Goal: Obtain resource: Download file/media

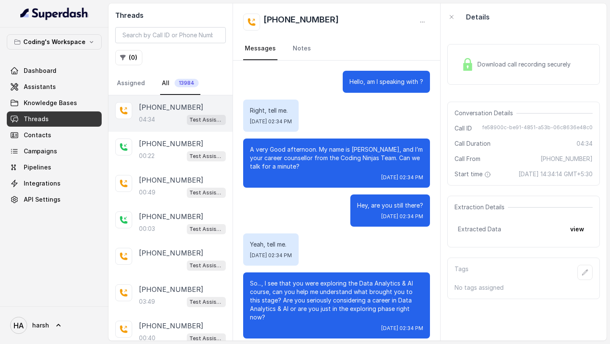
scroll to position [1322, 0]
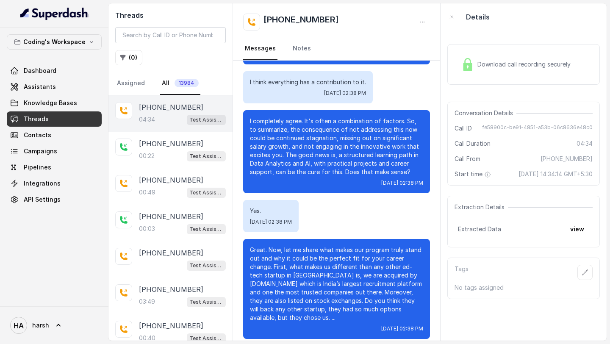
click at [506, 56] on div "Download call recording securely" at bounding box center [516, 64] width 116 height 19
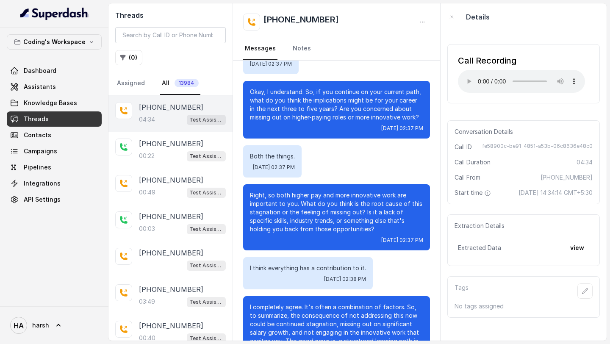
scroll to position [1142, 0]
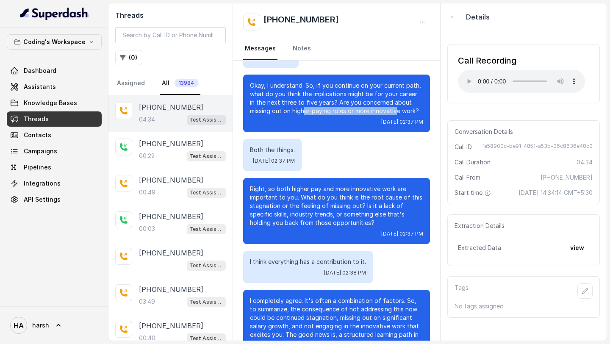
drag, startPoint x: 304, startPoint y: 109, endPoint x: 397, endPoint y: 112, distance: 92.9
click at [398, 111] on p "Okay, I understand. So, if you continue on your current path, what do you think…" at bounding box center [336, 98] width 173 height 34
click at [397, 112] on p "Okay, I understand. So, if you continue on your current path, what do you think…" at bounding box center [336, 98] width 173 height 34
drag, startPoint x: 421, startPoint y: 110, endPoint x: 310, endPoint y: 109, distance: 111.5
click at [310, 109] on p "Okay, I understand. So, if you continue on your current path, what do you think…" at bounding box center [336, 98] width 173 height 34
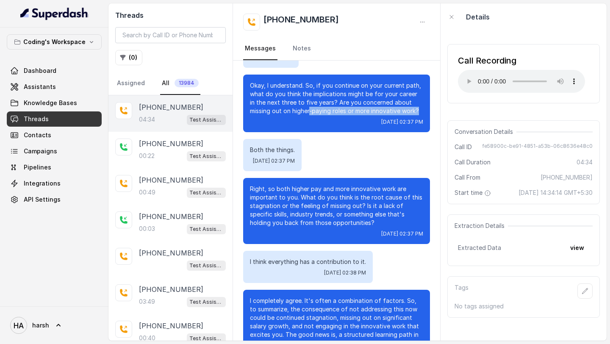
click at [310, 109] on p "Okay, I understand. So, if you continue on your current path, what do you think…" at bounding box center [336, 98] width 173 height 34
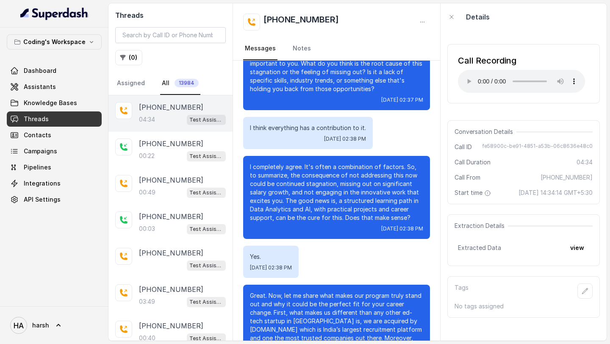
scroll to position [1322, 0]
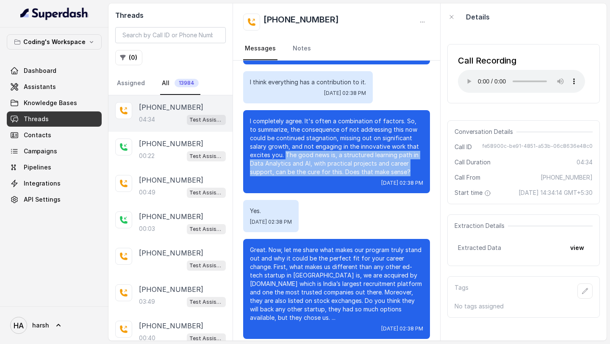
drag, startPoint x: 286, startPoint y: 153, endPoint x: 411, endPoint y: 169, distance: 125.5
click at [411, 169] on p "I completely agree. It's often a combination of factors. So, to summarize, the …" at bounding box center [336, 146] width 173 height 59
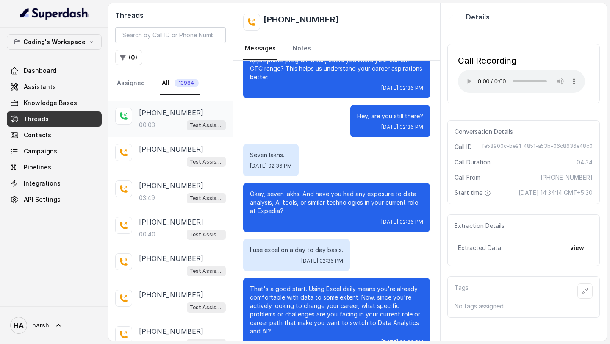
scroll to position [111, 0]
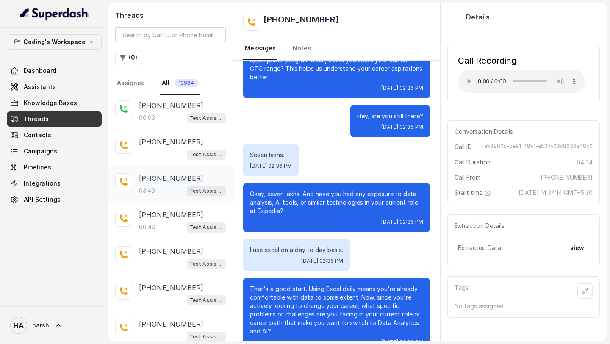
click at [167, 187] on div "03:49 Test Assistant-3" at bounding box center [182, 190] width 87 height 11
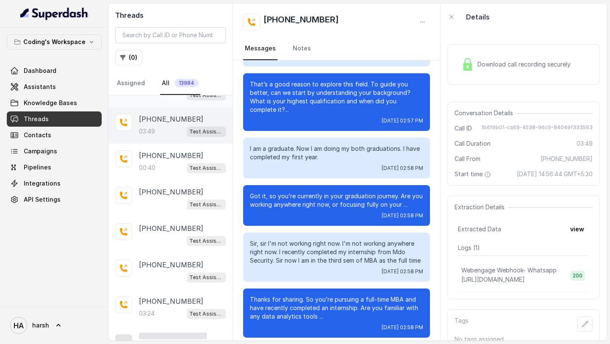
scroll to position [187, 0]
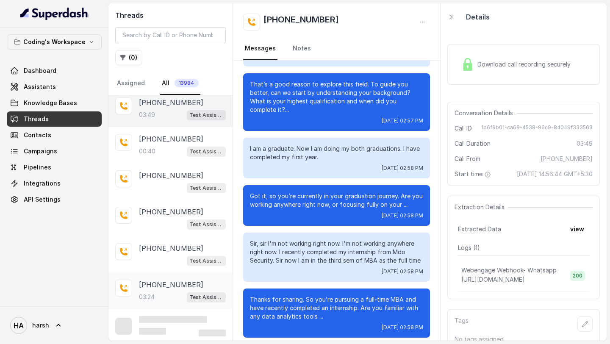
click at [149, 295] on p "03:24" at bounding box center [147, 297] width 16 height 8
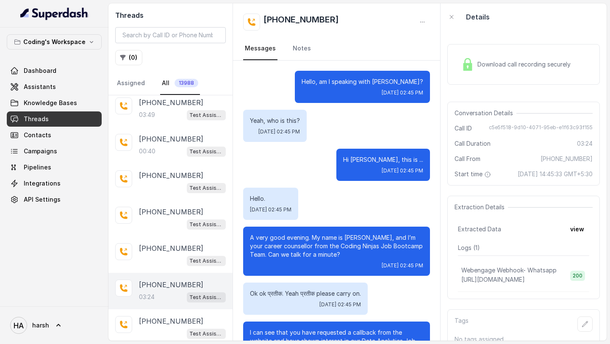
scroll to position [1654, 0]
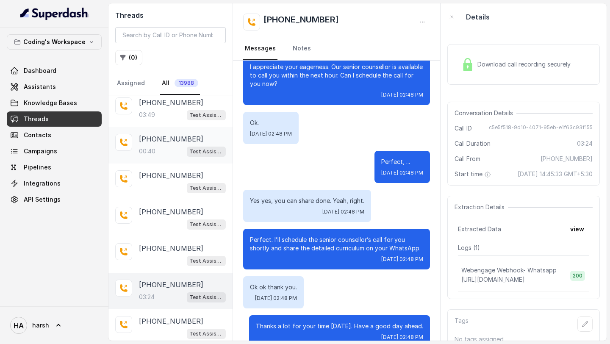
click at [163, 146] on div "00:40 Test Assistant-3" at bounding box center [182, 151] width 87 height 11
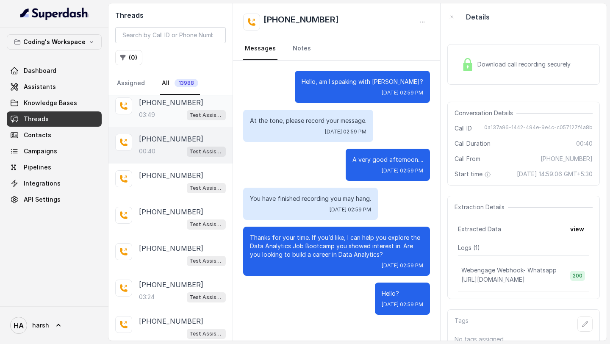
click at [162, 113] on div "03:49 Test Assistant-3" at bounding box center [182, 114] width 87 height 11
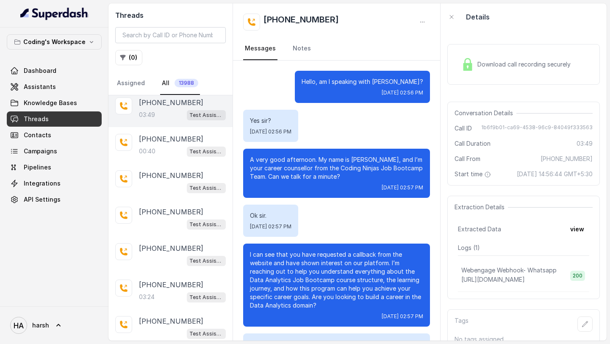
scroll to position [1244, 0]
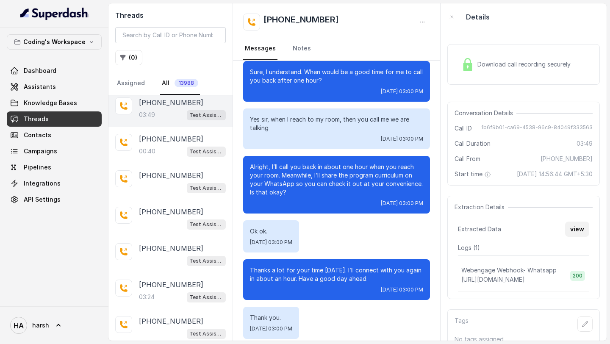
click at [575, 231] on button "view" at bounding box center [577, 229] width 24 height 15
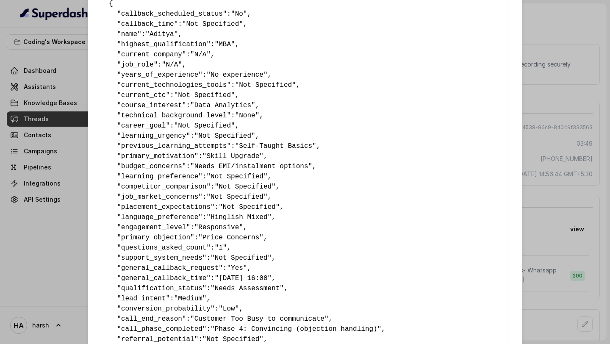
scroll to position [55, 0]
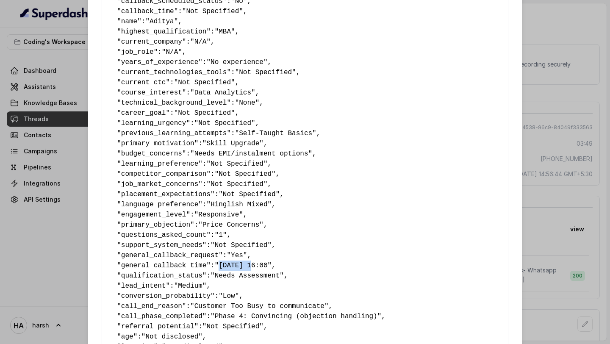
drag, startPoint x: 224, startPoint y: 267, endPoint x: 254, endPoint y: 265, distance: 29.7
click at [254, 265] on span ""03-10-25 16:00"" at bounding box center [243, 266] width 57 height 8
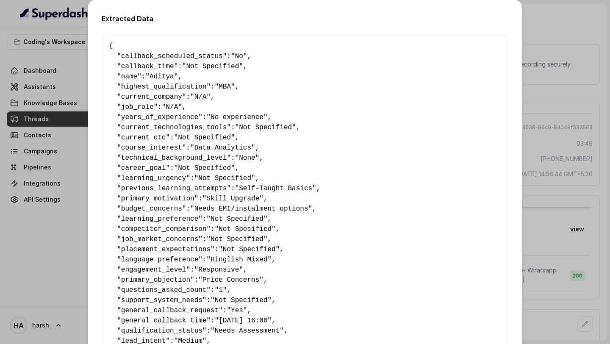
click at [546, 37] on div "Extracted Data { " callback_scheduled_status ": "No" , " callback_time ": "Not …" at bounding box center [305, 172] width 610 height 344
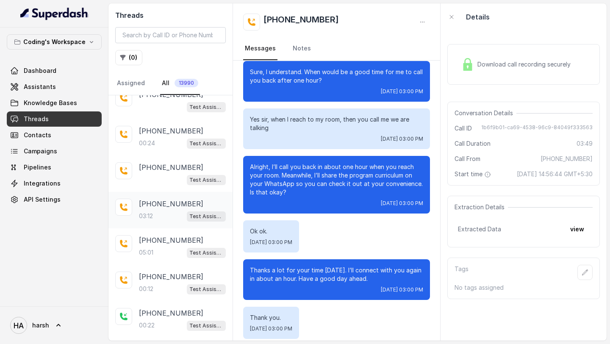
scroll to position [64, 0]
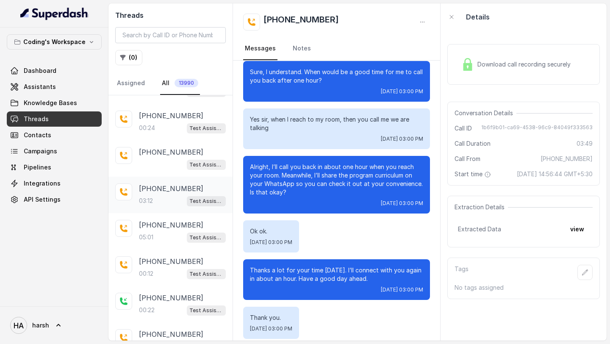
click at [174, 192] on p "[PHONE_NUMBER]" at bounding box center [171, 189] width 64 height 10
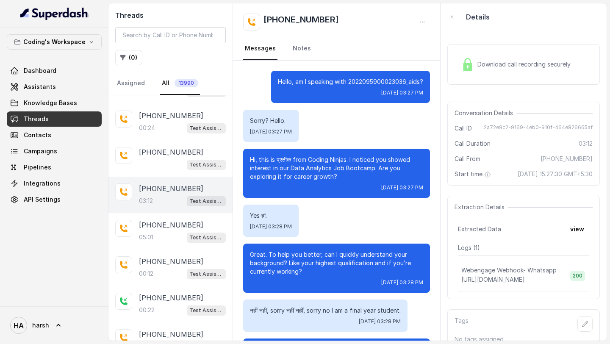
scroll to position [1023, 0]
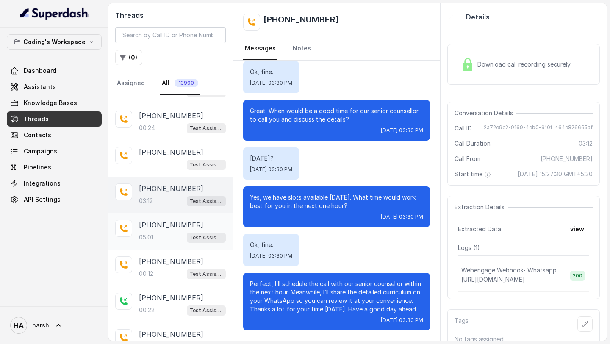
click at [170, 230] on div "[PHONE_NUMBER]:01 Test Assistant-3" at bounding box center [182, 231] width 87 height 23
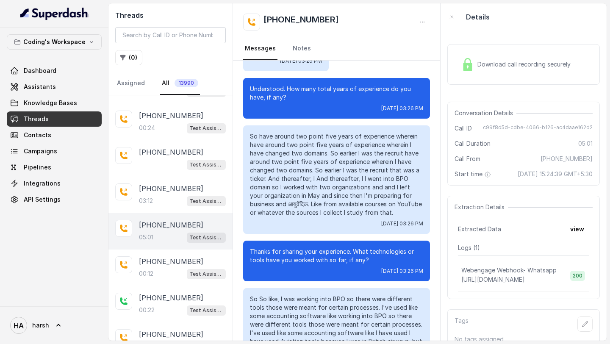
scroll to position [626, 0]
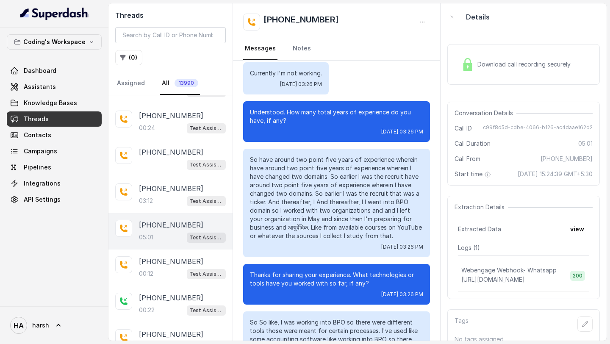
click at [512, 65] on span "Download call recording securely" at bounding box center [526, 64] width 97 height 8
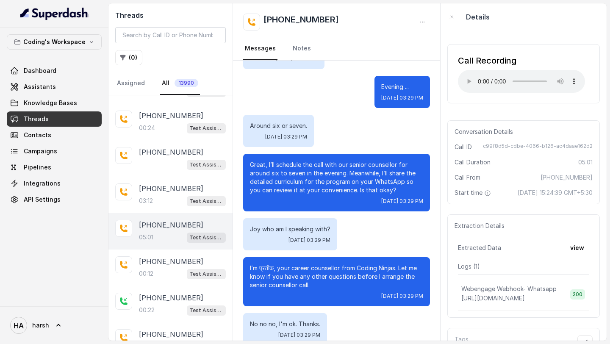
scroll to position [1874, 0]
